Goal: Find contact information: Find contact information

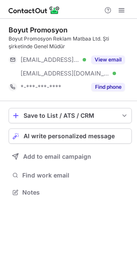
scroll to position [187, 137]
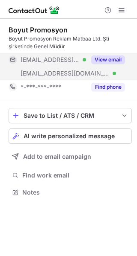
click at [109, 56] on button "View email" at bounding box center [108, 60] width 34 height 9
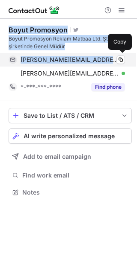
drag, startPoint x: 8, startPoint y: 27, endPoint x: 106, endPoint y: 59, distance: 102.8
click at [106, 59] on div "Boyut Promosyon Visit Twitter profile Boyut Promosyon Reklam Matbaa Ltd. Şti şi…" at bounding box center [68, 112] width 137 height 187
copy div "Boyut Promosyon Visit Twitter profile Boyut Promosyon Reklam Matbaa Ltd. Şti şi…"
